Goal: Task Accomplishment & Management: Complete application form

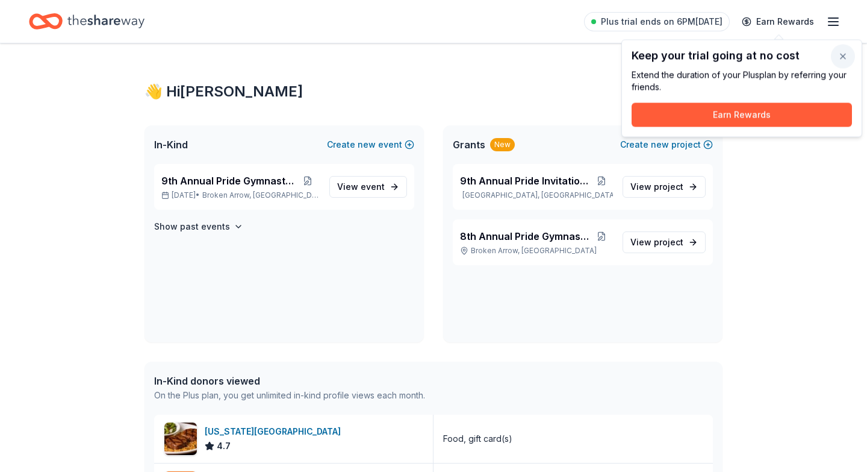
click at [840, 55] on button "button" at bounding box center [843, 57] width 24 height 24
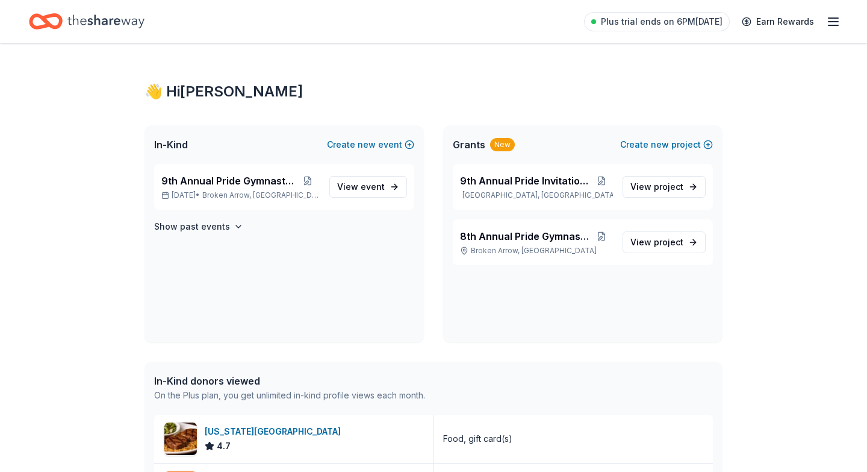
click at [360, 188] on span "View event" at bounding box center [361, 186] width 48 height 14
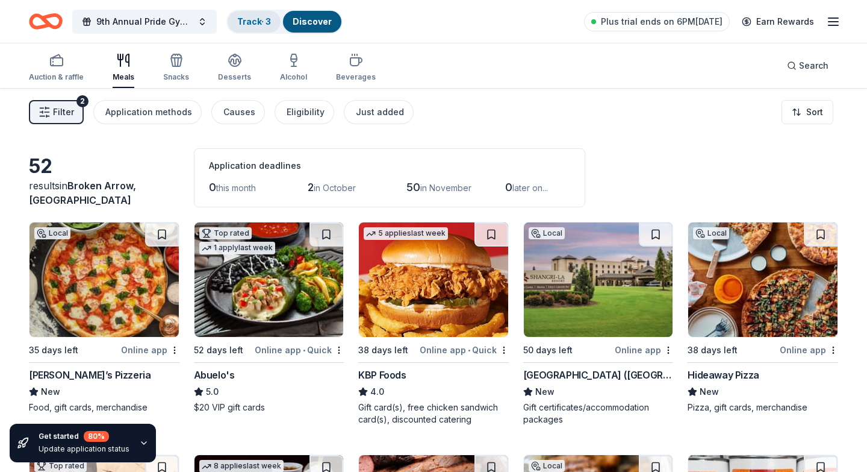
click at [237, 19] on link "Track · 3" at bounding box center [254, 21] width 34 height 10
click at [242, 19] on link "Track · 3" at bounding box center [254, 21] width 34 height 10
click at [255, 25] on link "Track · 3" at bounding box center [254, 21] width 34 height 10
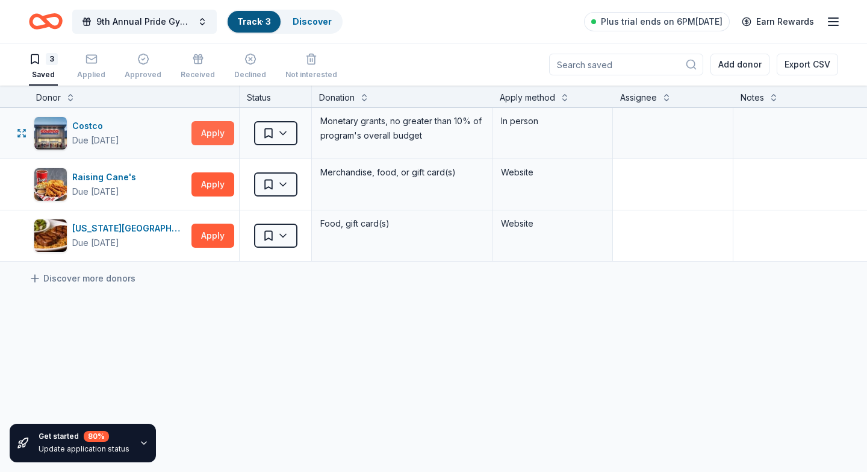
click at [211, 131] on button "Apply" at bounding box center [213, 133] width 43 height 24
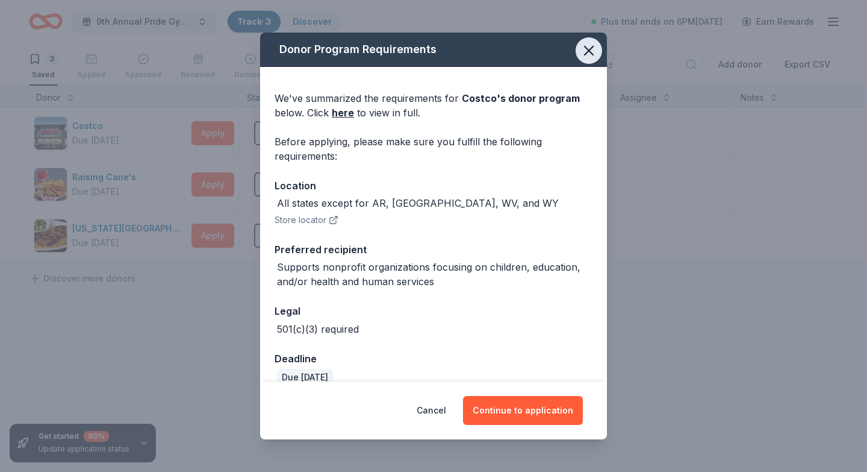
click at [591, 47] on icon "button" at bounding box center [589, 50] width 8 height 8
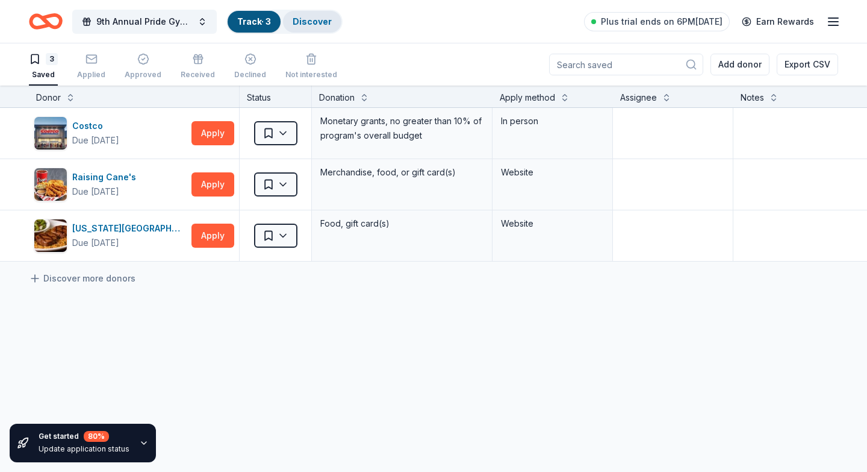
click at [307, 26] on link "Discover" at bounding box center [312, 21] width 39 height 10
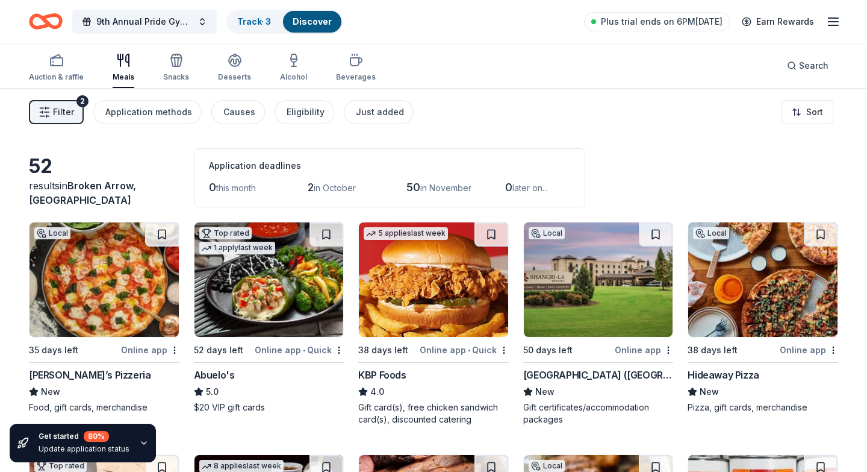
click at [50, 196] on div "results in Broken Arrow, OK" at bounding box center [104, 192] width 151 height 29
click at [41, 178] on div "52" at bounding box center [104, 166] width 151 height 24
click at [810, 73] on button "Search" at bounding box center [808, 66] width 61 height 24
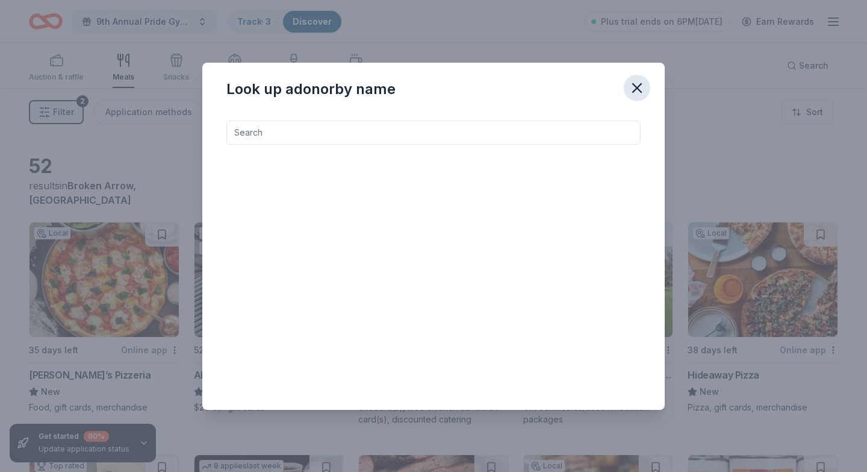
click at [637, 88] on icon "button" at bounding box center [637, 88] width 8 height 8
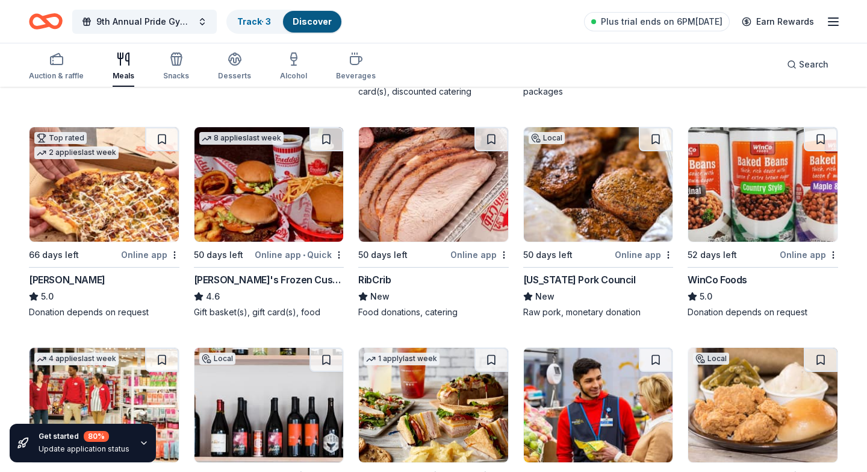
scroll to position [331, 0]
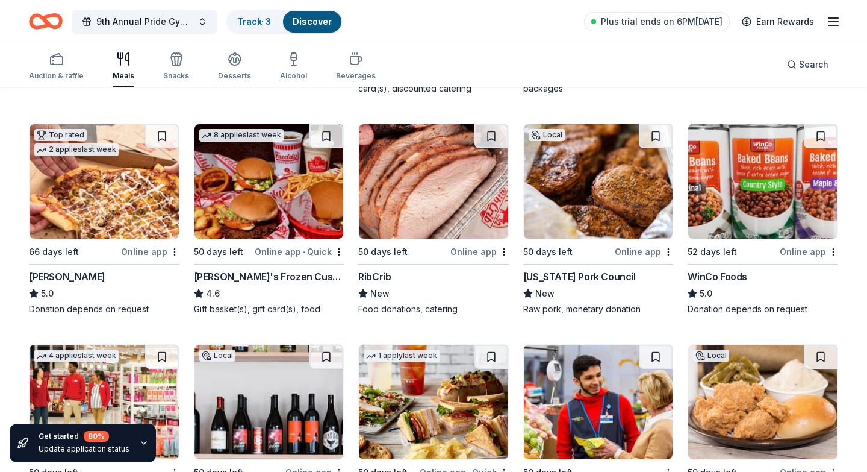
click at [737, 180] on img at bounding box center [762, 181] width 149 height 114
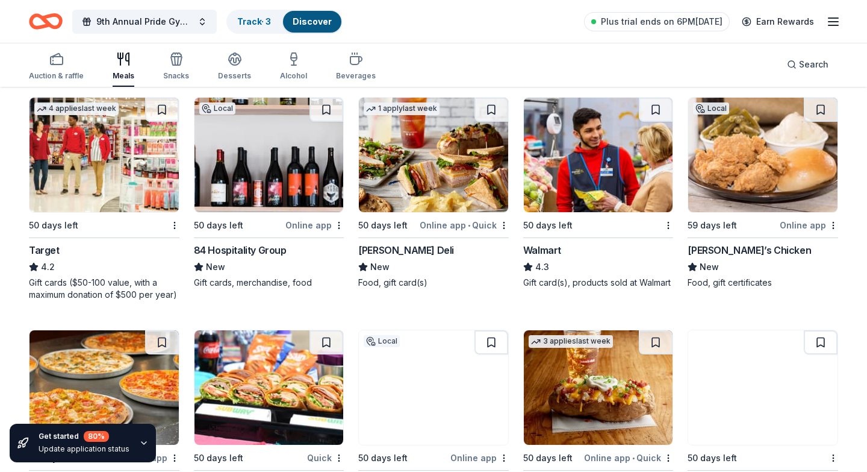
scroll to position [560, 0]
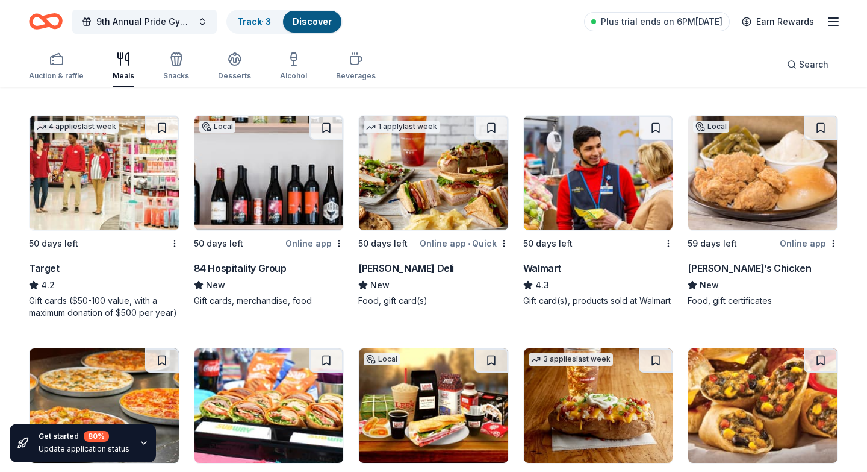
click at [417, 205] on img at bounding box center [433, 173] width 149 height 114
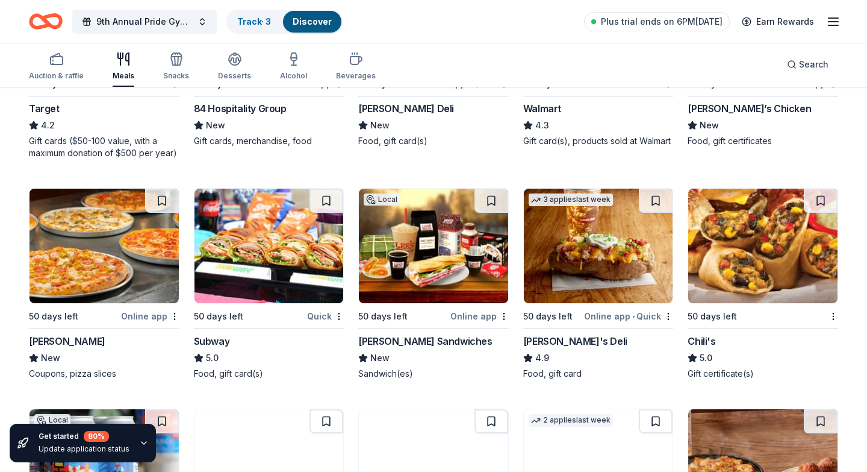
scroll to position [721, 0]
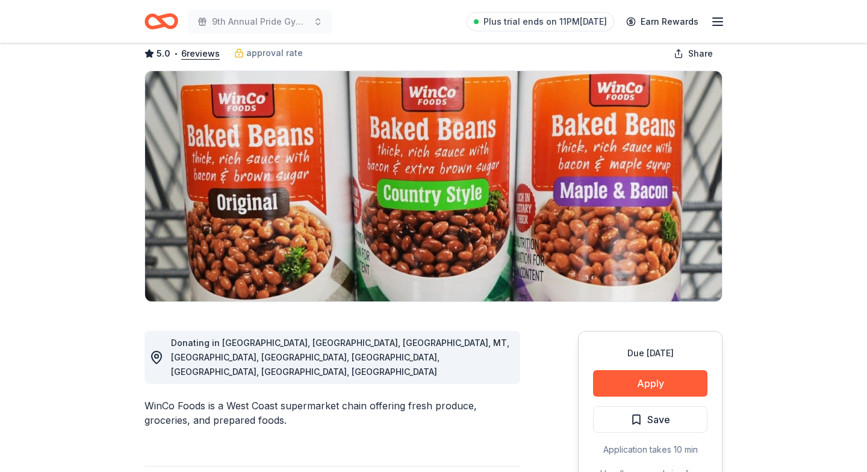
scroll to position [64, 0]
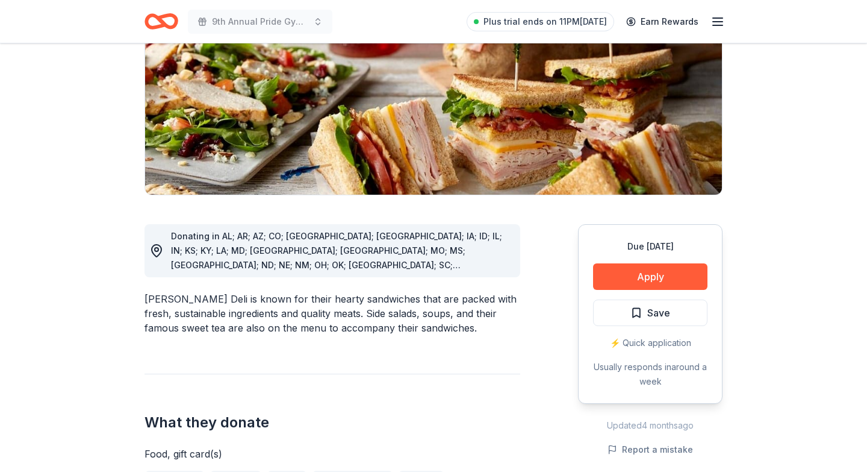
scroll to position [176, 0]
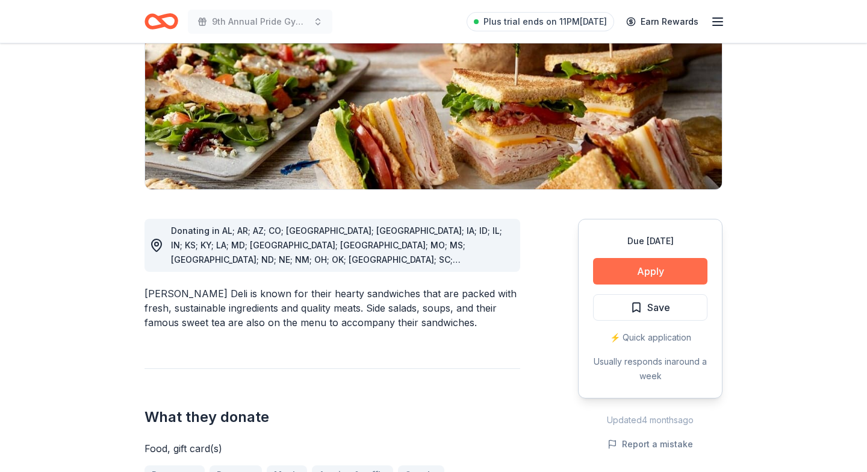
click at [670, 275] on button "Apply" at bounding box center [650, 271] width 114 height 27
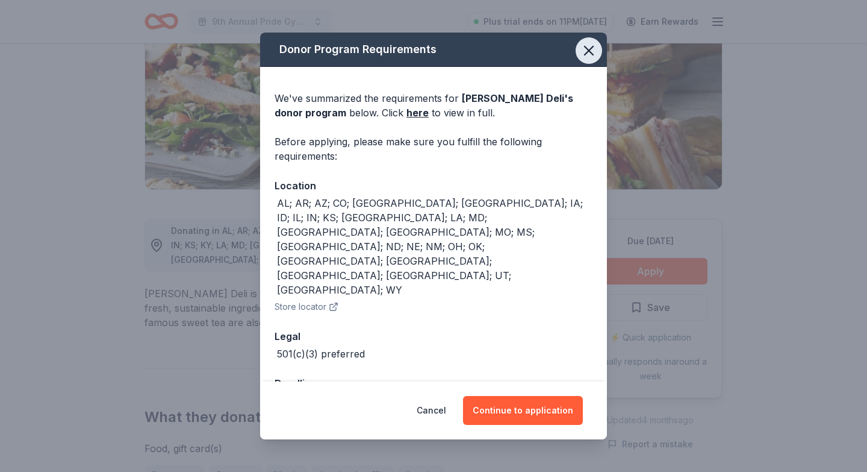
click at [589, 59] on icon "button" at bounding box center [589, 50] width 17 height 17
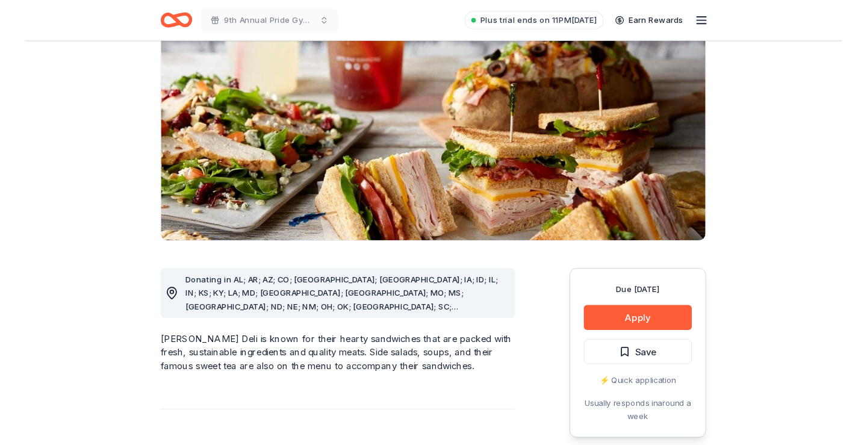
scroll to position [109, 0]
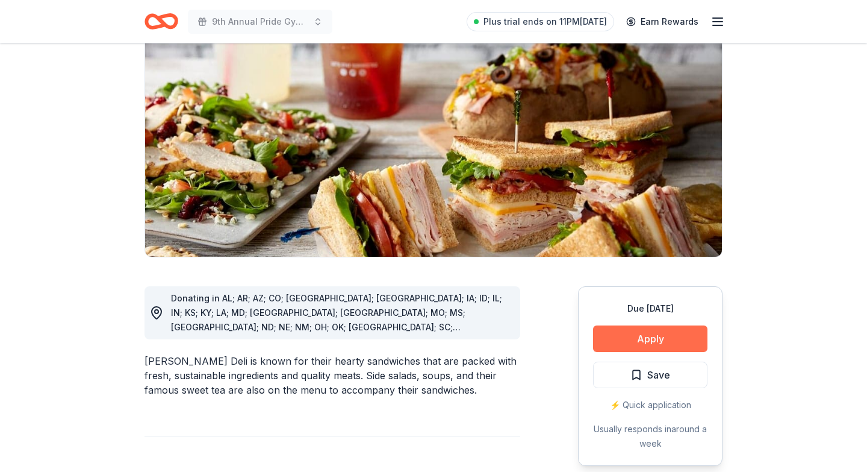
click at [616, 332] on button "Apply" at bounding box center [650, 338] width 114 height 27
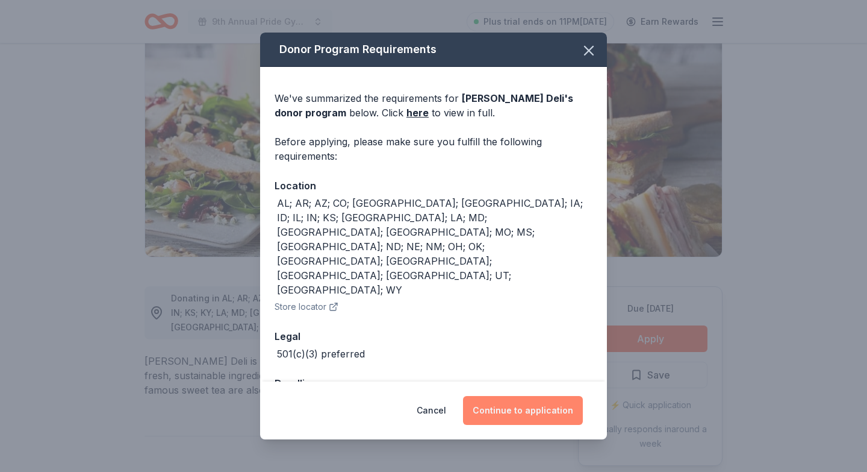
click at [531, 406] on button "Continue to application" at bounding box center [523, 410] width 120 height 29
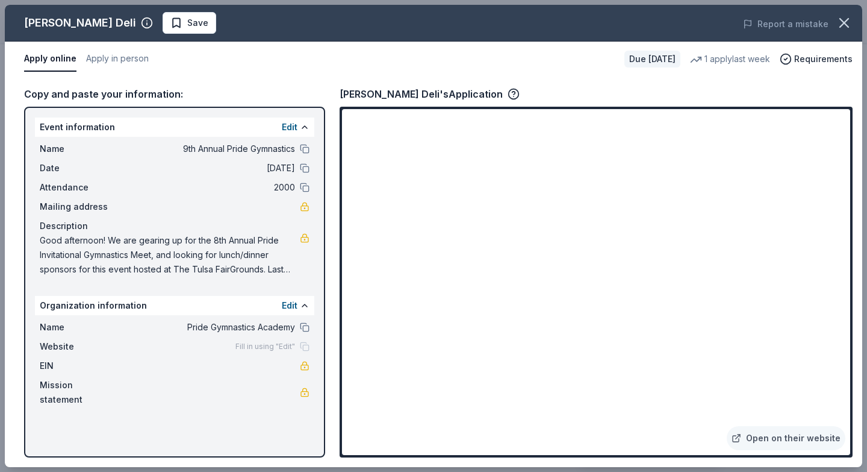
click at [260, 237] on span "Good afternoon! We are gearing up for the 8th Annual Pride Invitational Gymnast…" at bounding box center [170, 254] width 260 height 43
click at [307, 240] on link at bounding box center [305, 238] width 10 height 10
click at [105, 54] on button "Apply in person" at bounding box center [117, 58] width 63 height 25
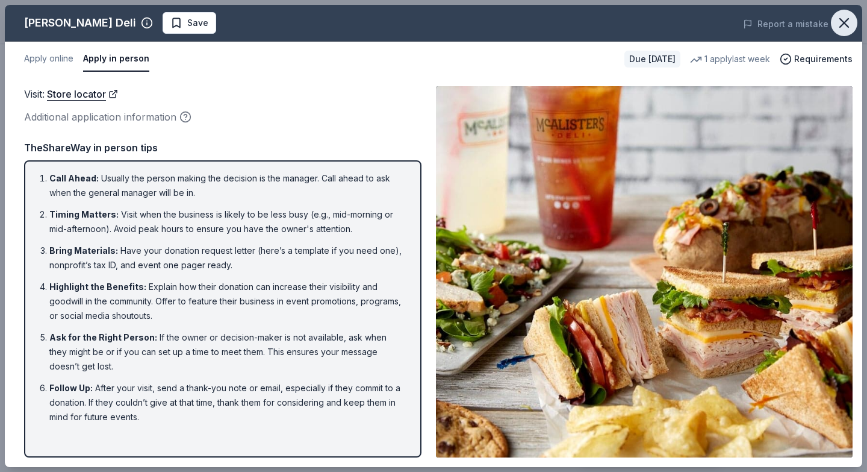
click at [838, 22] on icon "button" at bounding box center [844, 22] width 17 height 17
